Goal: Find specific page/section: Find specific page/section

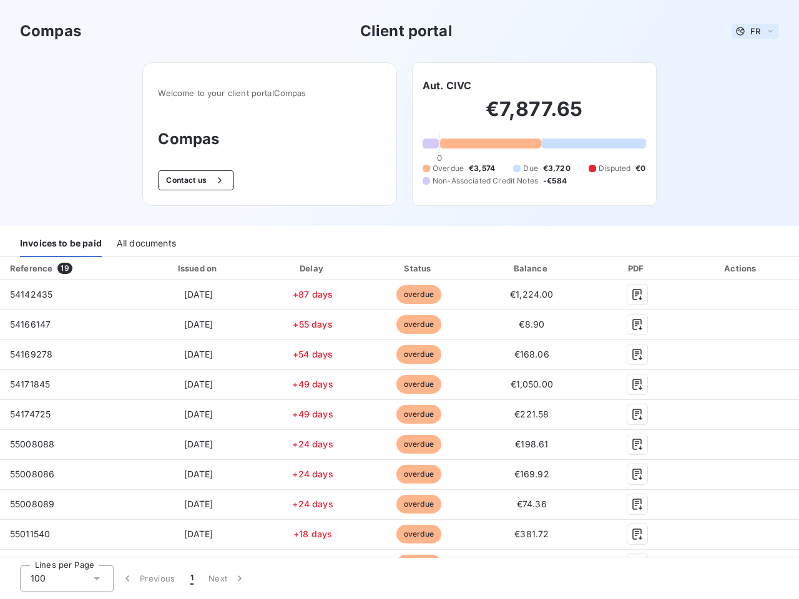
click at [750, 31] on span "FR" at bounding box center [755, 31] width 10 height 10
click at [189, 180] on button "Contact us" at bounding box center [196, 180] width 76 height 20
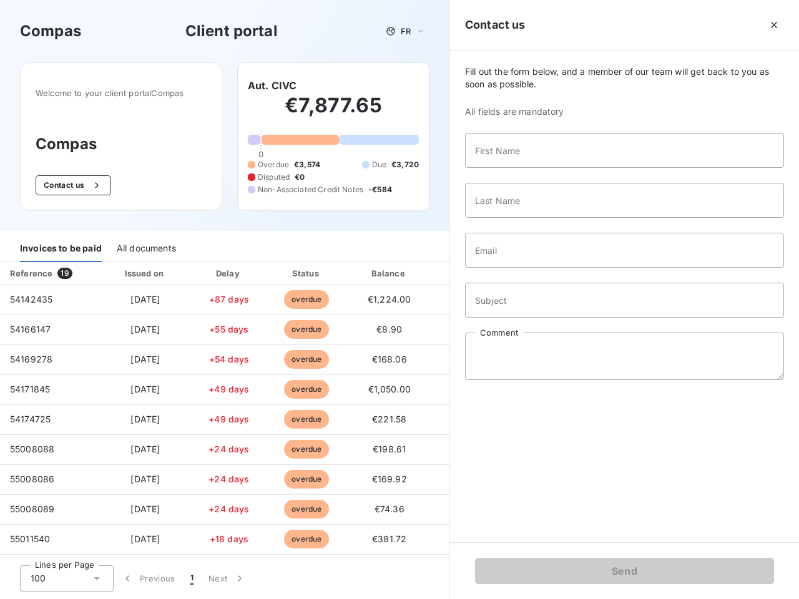
click at [61, 244] on div "Invoices to be paid" at bounding box center [61, 249] width 82 height 26
click at [145, 244] on div "All documents" at bounding box center [146, 249] width 59 height 26
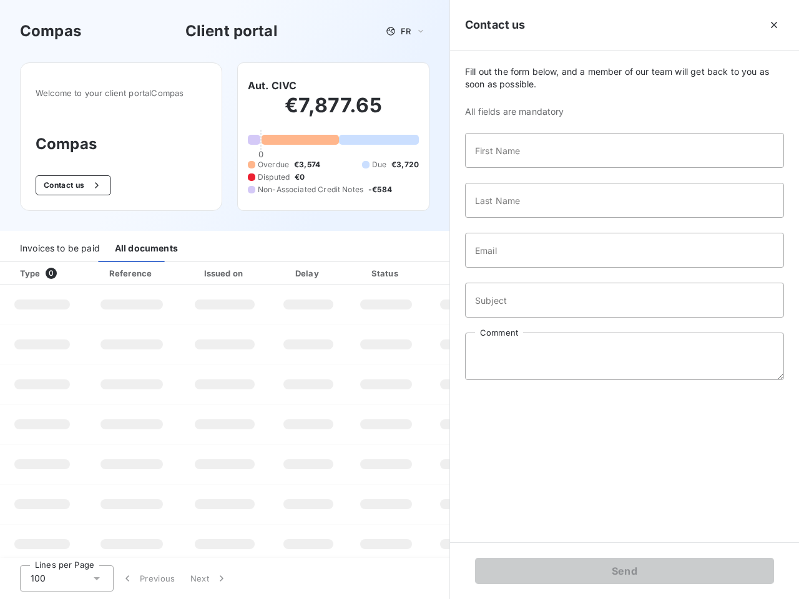
click at [67, 268] on div "Type 0" at bounding box center [46, 273] width 69 height 12
click at [195, 268] on div "Issued on" at bounding box center [225, 273] width 86 height 12
click at [308, 268] on div "Delay" at bounding box center [308, 273] width 71 height 12
click at [413, 268] on div at bounding box center [417, 273] width 12 height 12
click at [524, 268] on div "Fill out the form below, and a member of our team will get back to you as soon …" at bounding box center [624, 297] width 349 height 492
